Goal: Check status: Check status

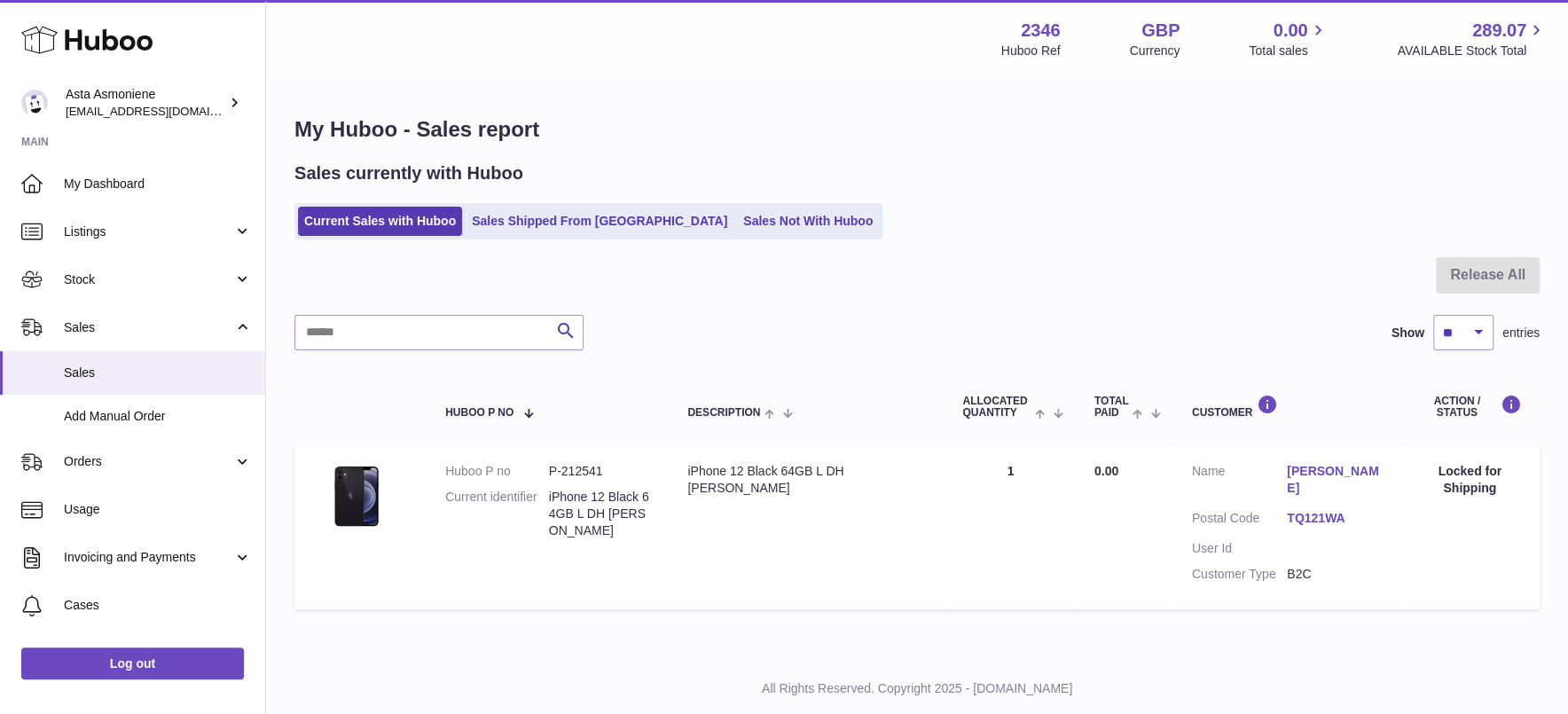
click at [135, 45] on icon at bounding box center [87, 40] width 131 height 35
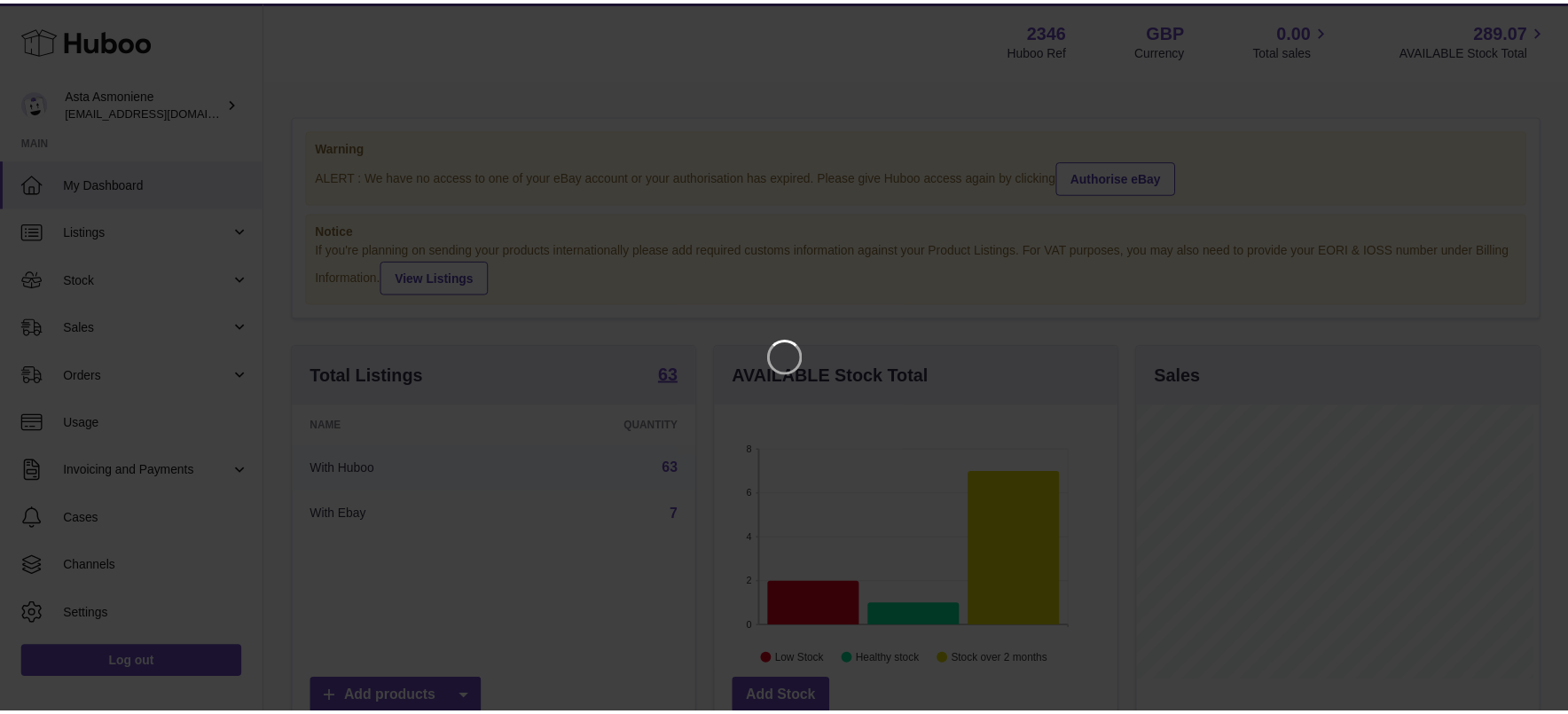
scroll to position [276, 407]
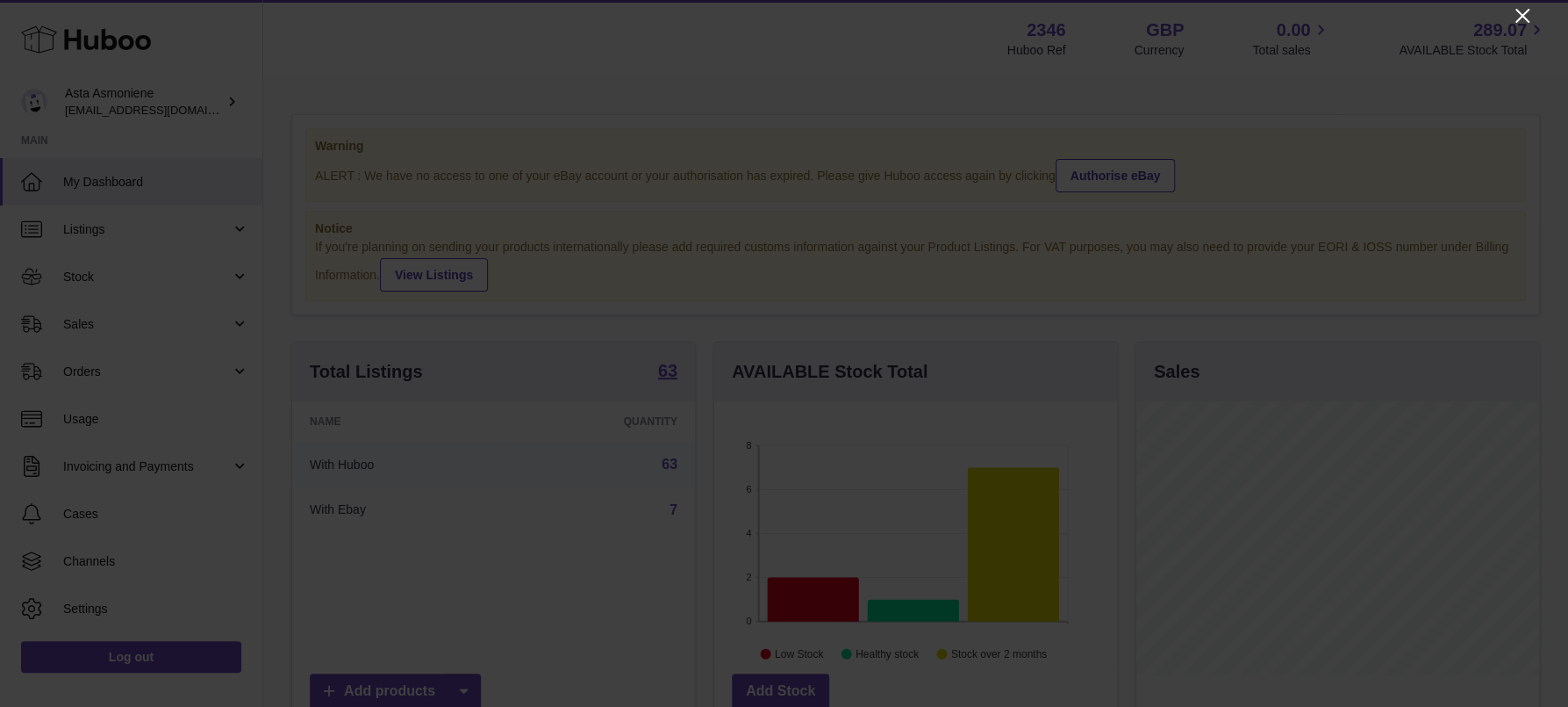
click at [1516, 15] on icon "Close" at bounding box center [1523, 15] width 21 height 21
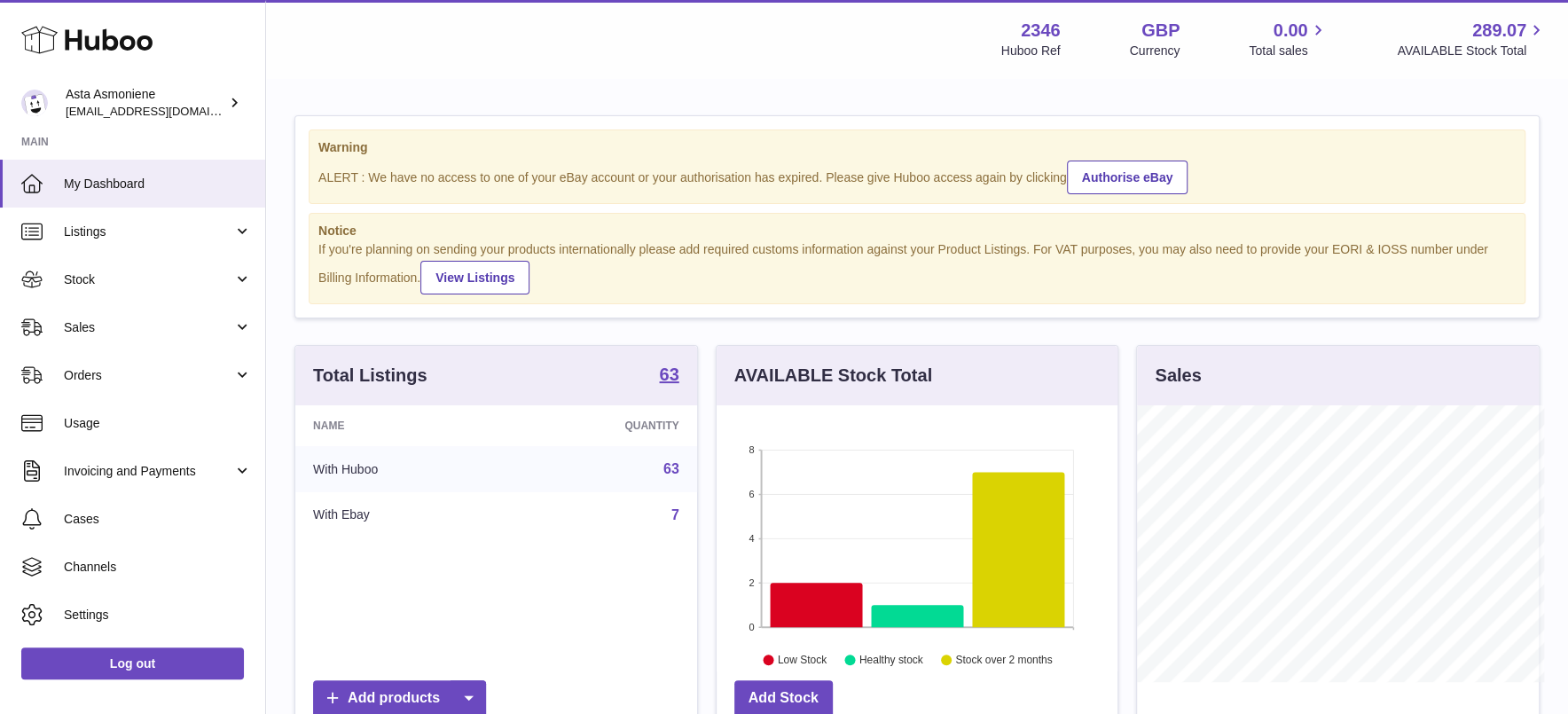
scroll to position [886655, 886488]
click at [106, 276] on span "Stock" at bounding box center [149, 279] width 169 height 17
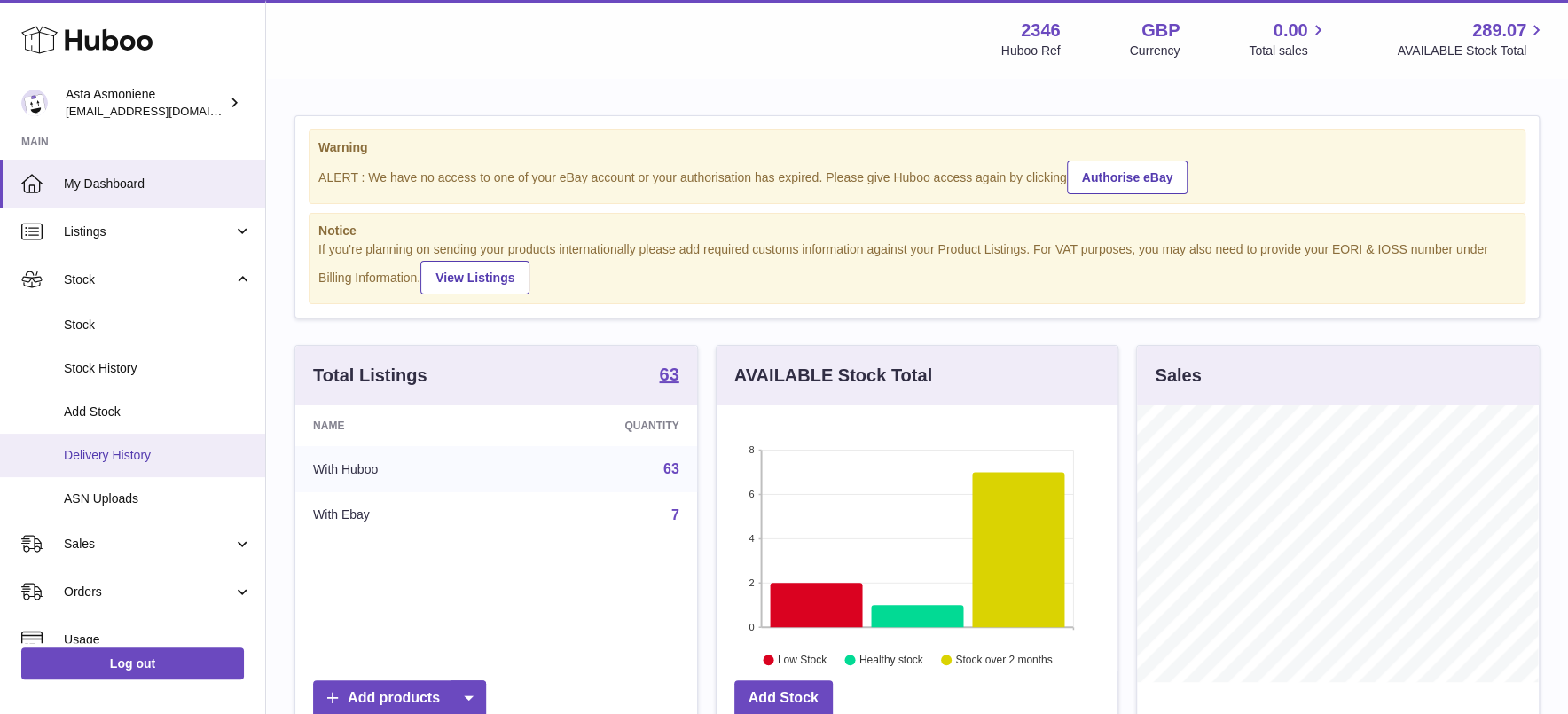
click at [106, 452] on span "Delivery History" at bounding box center [158, 455] width 188 height 17
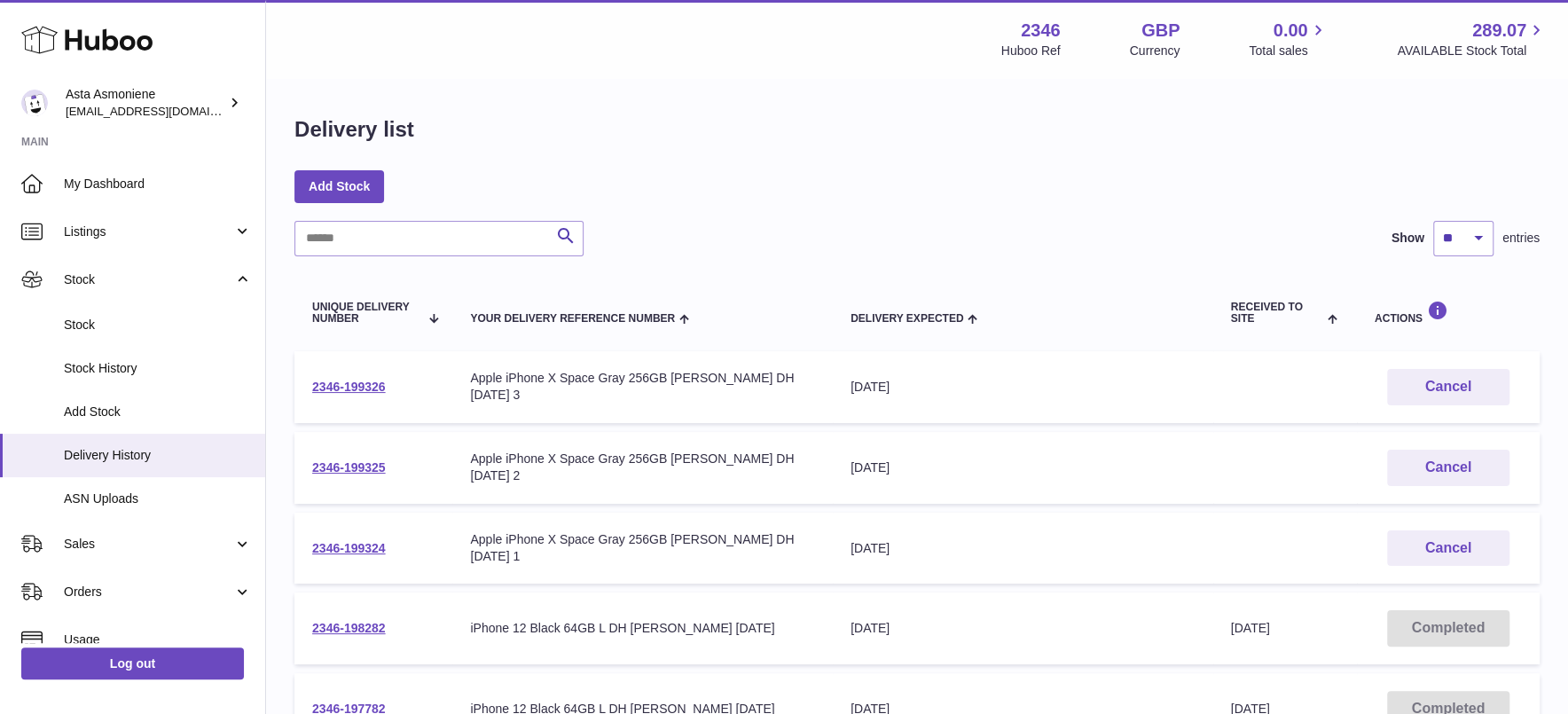
click at [349, 541] on td "2346-199324" at bounding box center [374, 549] width 158 height 72
click at [347, 547] on link "2346-199324" at bounding box center [349, 548] width 74 height 15
